Goal: Information Seeking & Learning: Learn about a topic

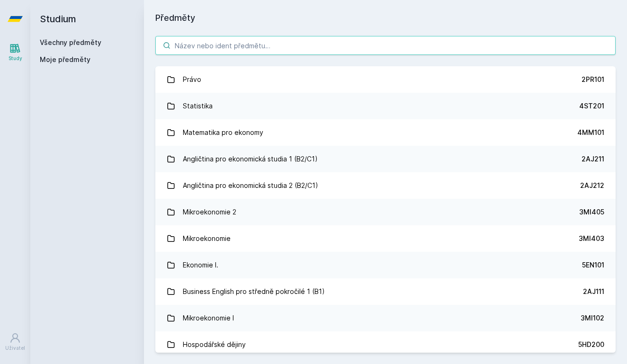
click at [458, 51] on input "search" at bounding box center [385, 45] width 460 height 19
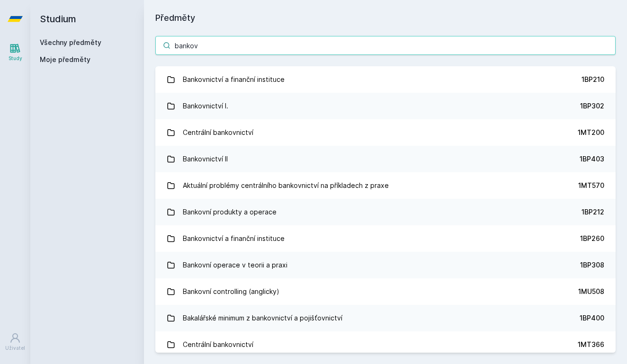
type input "bankovní"
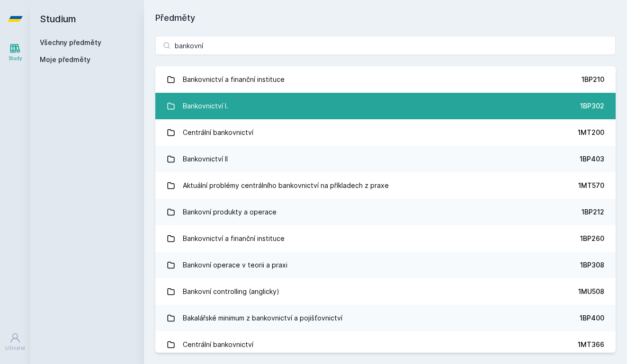
drag, startPoint x: 458, startPoint y: 51, endPoint x: 399, endPoint y: 99, distance: 76.8
click at [399, 99] on link "Bankovnictví I. 1BP302" at bounding box center [385, 106] width 460 height 27
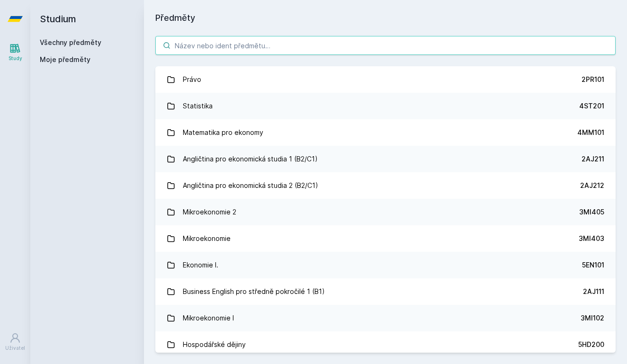
click at [236, 45] on input "search" at bounding box center [385, 45] width 460 height 19
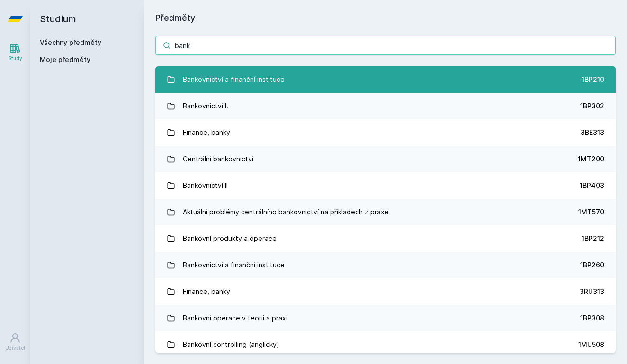
type input "bank"
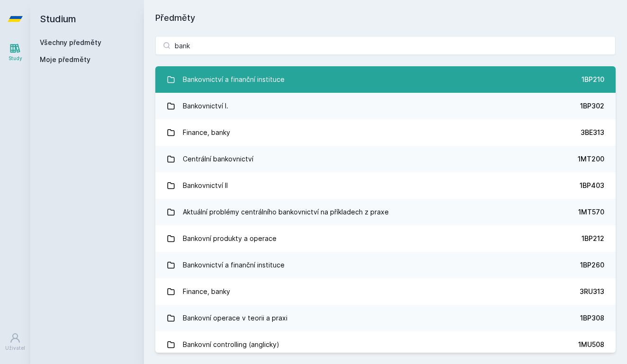
click at [204, 74] on div "Bankovnictví a finanční instituce" at bounding box center [234, 79] width 102 height 19
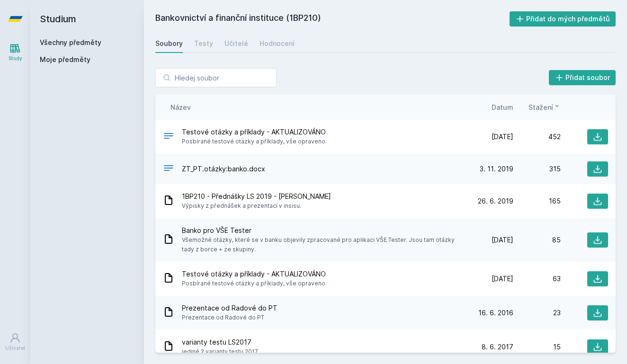
click at [499, 111] on span "Datum" at bounding box center [503, 107] width 22 height 10
